Goal: Task Accomplishment & Management: Manage account settings

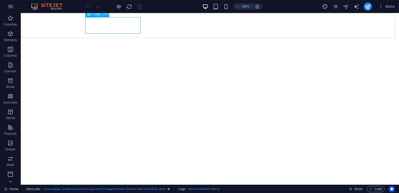
click at [99, 16] on div "Logo" at bounding box center [93, 14] width 17 height 6
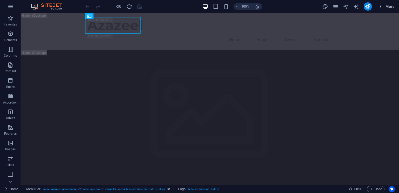
click at [388, 6] on span "More" at bounding box center [387, 6] width 16 height 5
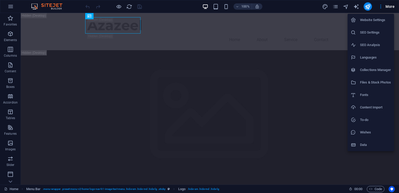
click at [373, 20] on h6 "Website Settings" at bounding box center [375, 20] width 31 height 6
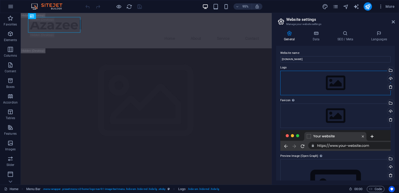
click at [347, 81] on div "Drag files here, click to choose files or select files from Files or our free s…" at bounding box center [336, 83] width 111 height 24
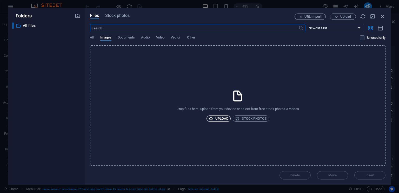
click at [220, 116] on span "Upload" at bounding box center [219, 118] width 20 height 6
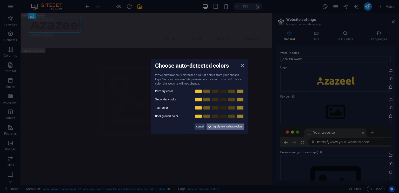
click at [212, 128] on button "Apply new website colors" at bounding box center [225, 126] width 37 height 6
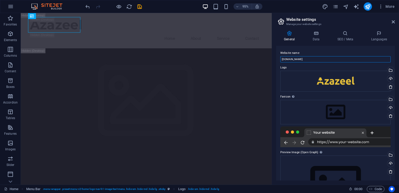
drag, startPoint x: 299, startPoint y: 59, endPoint x: 280, endPoint y: 62, distance: 19.2
click at [280, 62] on div "Website name azazeel.com Logo Drag files here, click to choose files or select …" at bounding box center [335, 113] width 119 height 135
type input "Azazeel"
click at [280, 47] on div "Website name Azazeel Logo Drag files here, click to choose files or select file…" at bounding box center [335, 113] width 119 height 135
click at [367, 8] on icon "publish" at bounding box center [368, 7] width 6 height 6
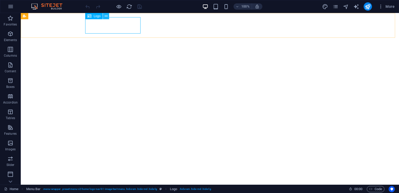
click at [107, 16] on icon at bounding box center [106, 16] width 3 height 5
click at [92, 17] on div "Logo" at bounding box center [93, 16] width 17 height 6
click at [88, 15] on icon at bounding box center [89, 16] width 4 height 6
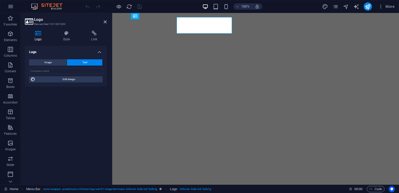
click at [88, 15] on div "Logo Element #ed-1011391632 Logo Style Link Logo Image Text Drag files here, cl…" at bounding box center [210, 99] width 379 height 172
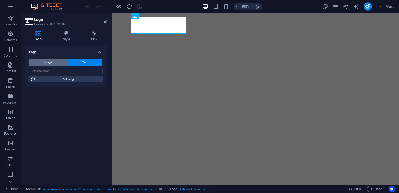
click at [59, 60] on button "Image" at bounding box center [48, 62] width 38 height 6
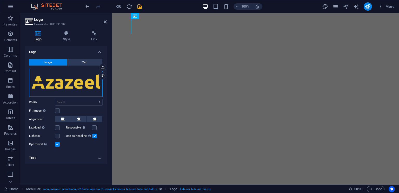
click at [67, 83] on div "Drag files here, click to choose files or select files from Files or our free s…" at bounding box center [66, 82] width 74 height 29
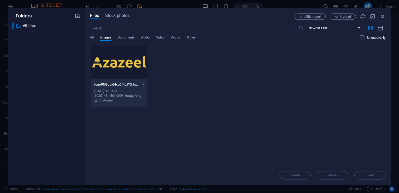
click at [108, 72] on div at bounding box center [119, 63] width 56 height 34
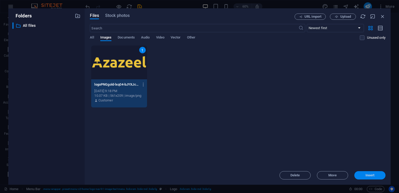
click at [367, 177] on span "Insert" at bounding box center [370, 175] width 9 height 3
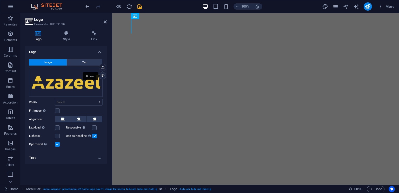
click at [103, 74] on div "Upload" at bounding box center [102, 76] width 8 height 8
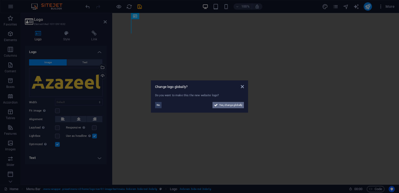
click at [221, 104] on span "Yes, change globally" at bounding box center [230, 105] width 23 height 6
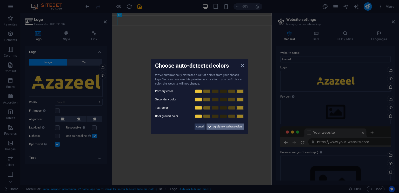
click at [224, 128] on span "Apply new website colors" at bounding box center [227, 126] width 29 height 6
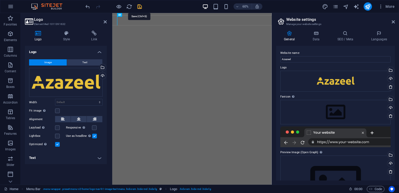
click at [141, 5] on icon "save" at bounding box center [140, 7] width 6 height 6
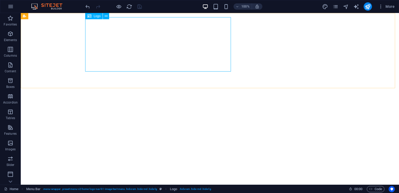
click at [90, 15] on icon at bounding box center [89, 16] width 4 height 6
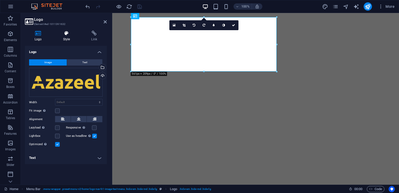
click at [63, 33] on icon at bounding box center [67, 33] width 26 height 5
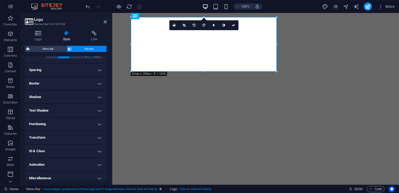
scroll to position [95, 0]
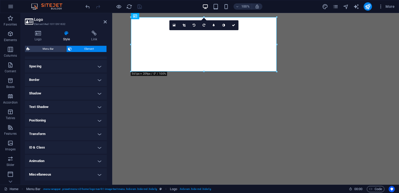
click at [96, 134] on h4 "Transform" at bounding box center [66, 134] width 82 height 12
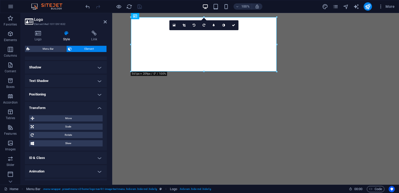
scroll to position [132, 0]
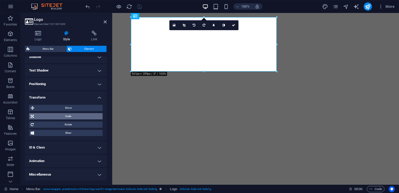
click at [74, 118] on span "Scale" at bounding box center [68, 116] width 66 height 6
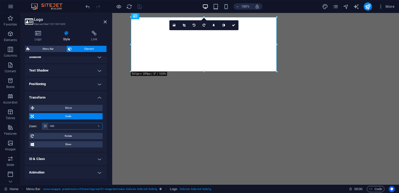
click at [60, 126] on input "100" at bounding box center [75, 126] width 54 height 6
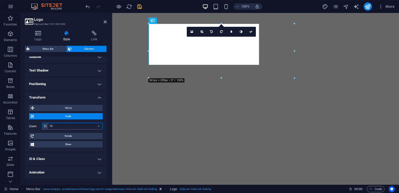
click at [70, 126] on input "76" at bounding box center [75, 126] width 54 height 6
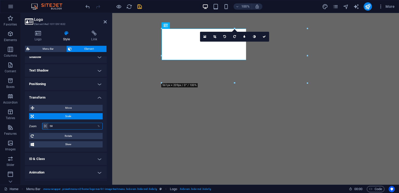
click at [70, 126] on input "58" at bounding box center [75, 126] width 54 height 6
type input "100"
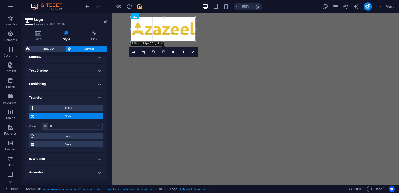
drag, startPoint x: 277, startPoint y: 71, endPoint x: 179, endPoint y: 39, distance: 103.8
click at [106, 21] on icon at bounding box center [105, 22] width 3 height 4
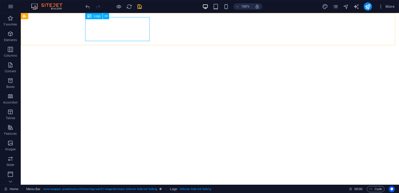
click at [94, 16] on span "Logo" at bounding box center [97, 16] width 7 height 3
click at [90, 15] on icon at bounding box center [89, 16] width 4 height 6
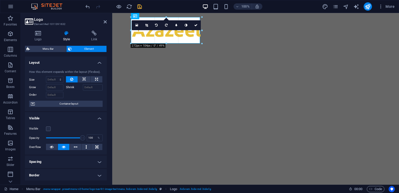
drag, startPoint x: 131, startPoint y: 41, endPoint x: 126, endPoint y: 32, distance: 10.2
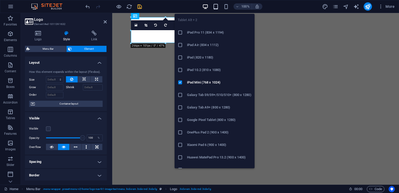
click at [216, 6] on icon "button" at bounding box center [216, 7] width 6 height 6
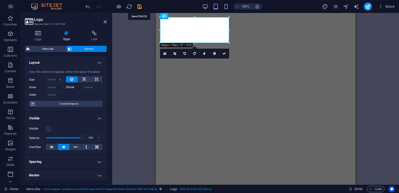
click at [140, 4] on icon "save" at bounding box center [140, 7] width 6 height 6
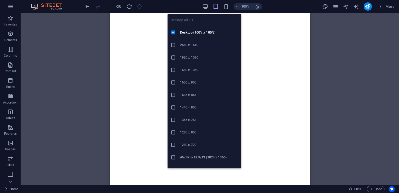
click at [203, 2] on div "100%" at bounding box center [233, 6] width 60 height 8
click at [204, 6] on icon "button" at bounding box center [206, 7] width 6 height 6
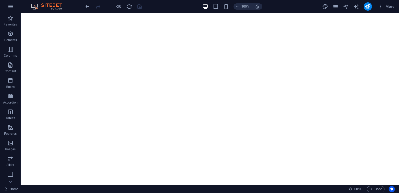
click at [364, 8] on div at bounding box center [368, 6] width 8 height 8
click at [366, 8] on icon "publish" at bounding box center [368, 7] width 6 height 6
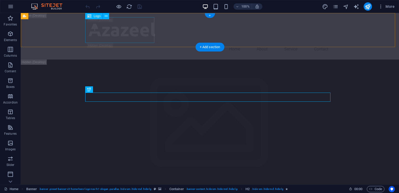
click at [100, 38] on div at bounding box center [209, 30] width 245 height 26
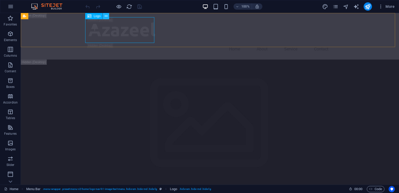
click at [105, 17] on icon at bounding box center [106, 16] width 3 height 5
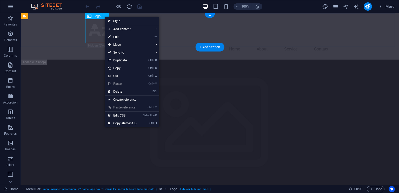
click at [97, 30] on div at bounding box center [209, 30] width 245 height 26
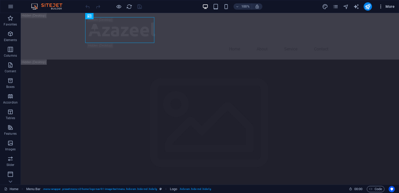
click at [382, 7] on icon "button" at bounding box center [381, 6] width 5 height 5
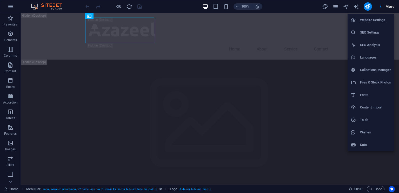
click at [164, 7] on div at bounding box center [199, 96] width 399 height 193
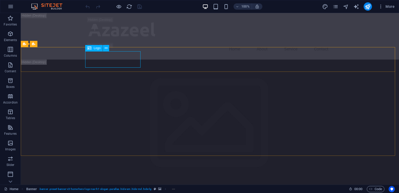
click at [90, 50] on icon at bounding box center [89, 48] width 4 height 6
select select "px"
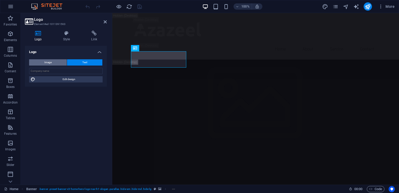
click at [56, 65] on button "Image" at bounding box center [48, 62] width 38 height 6
select select "DISABLED_OPTION_VALUE"
